Goal: Information Seeking & Learning: Learn about a topic

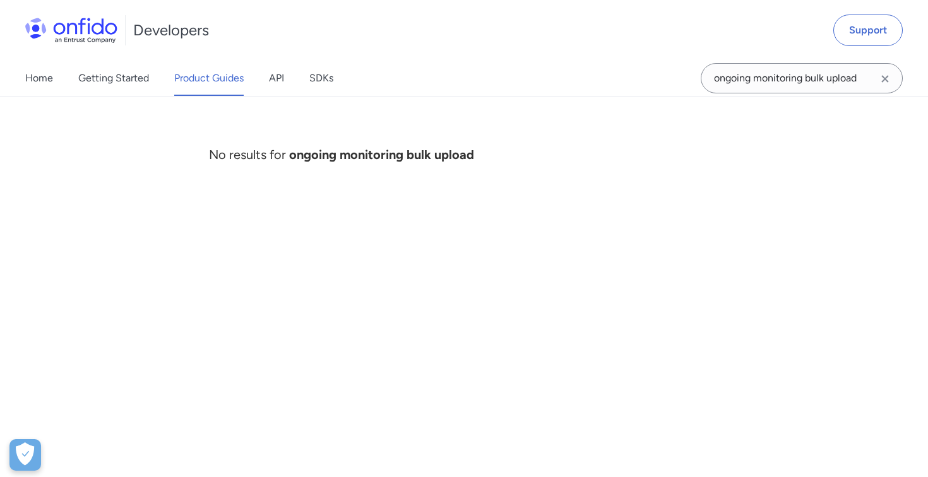
click at [363, 162] on div "No results for ongoing monitoring bulk upload" at bounding box center [341, 155] width 265 height 56
click at [213, 87] on link "Product Guides" at bounding box center [208, 78] width 69 height 35
click at [214, 86] on link "Product Guides" at bounding box center [208, 78] width 69 height 35
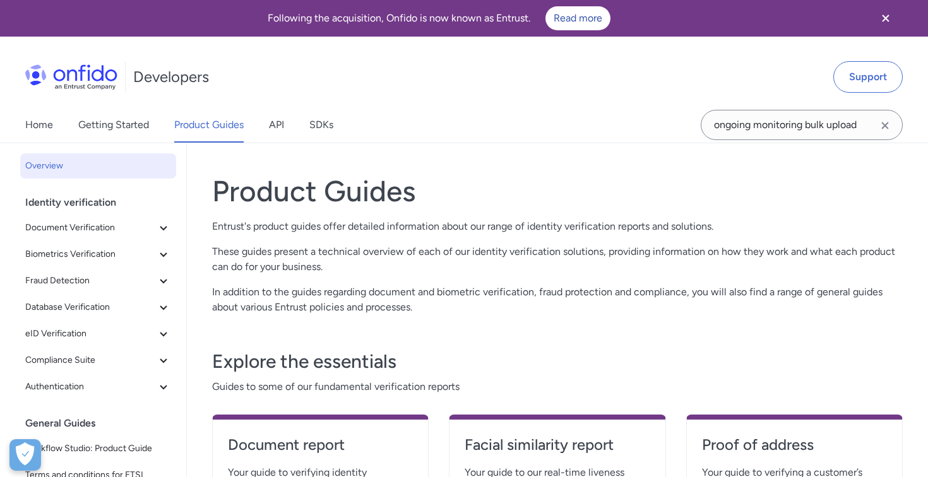
scroll to position [1, 0]
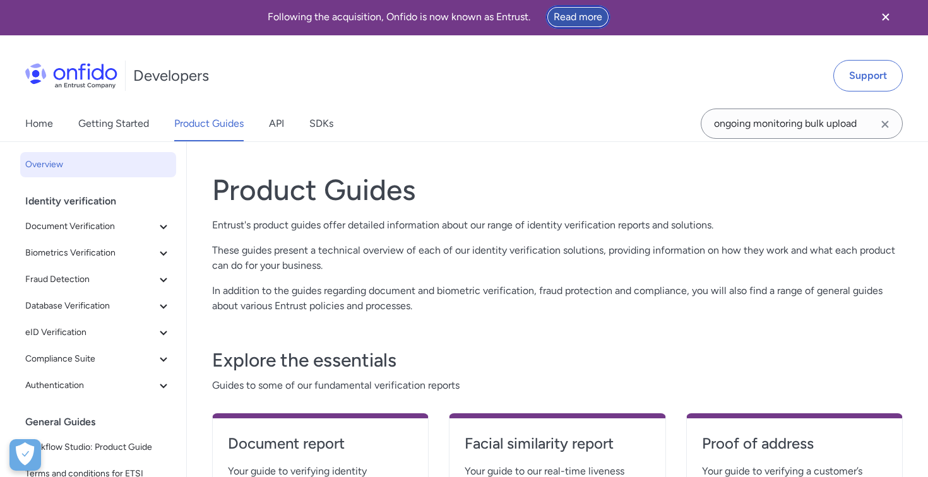
click at [567, 15] on link "Read more" at bounding box center [577, 17] width 65 height 24
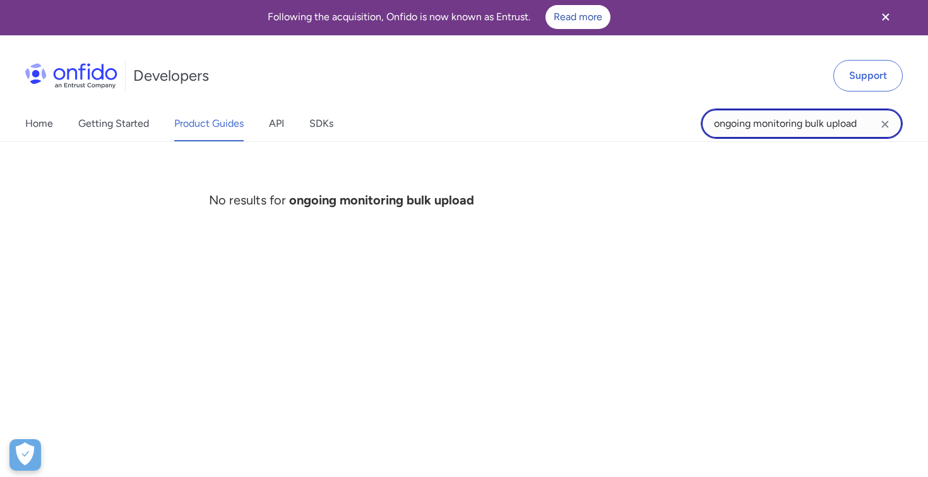
click at [772, 121] on input "ongoing monitoring bulk upload" at bounding box center [802, 124] width 202 height 30
type input "local storage"
